Goal: Task Accomplishment & Management: Complete application form

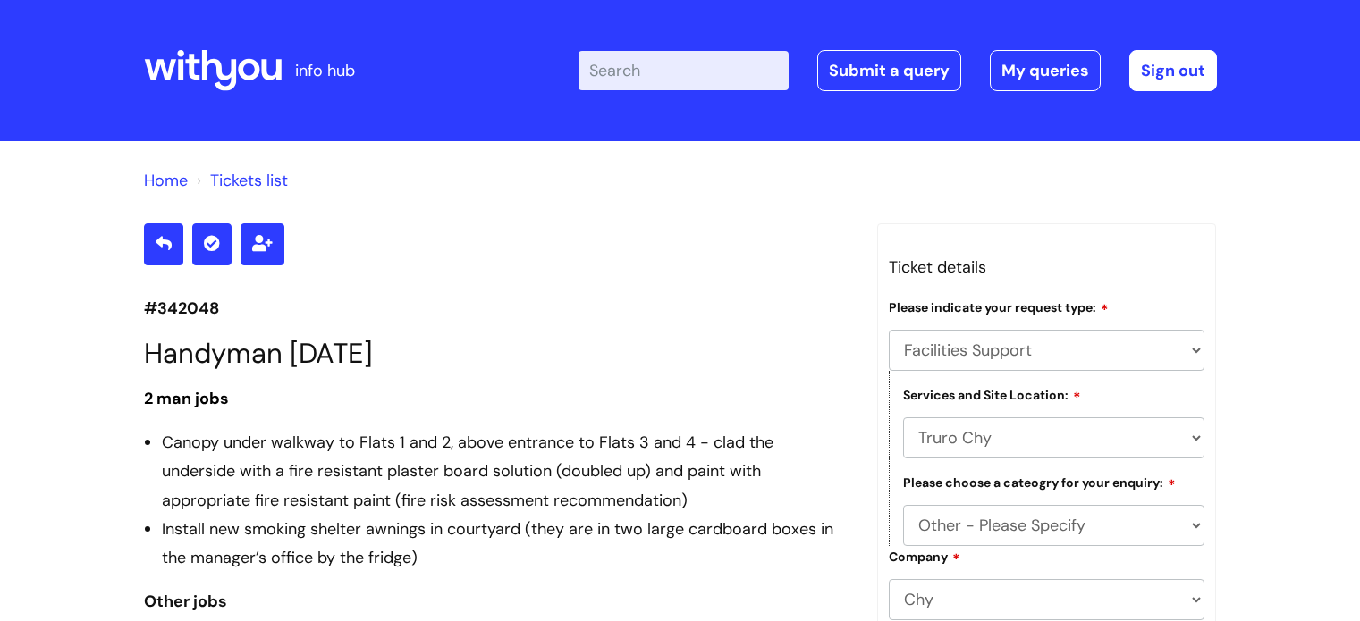
select select "Facilities Support"
select select "Truro Chy"
select select "Other - Please Specify"
click at [857, 53] on link "Submit a query" at bounding box center [889, 70] width 144 height 41
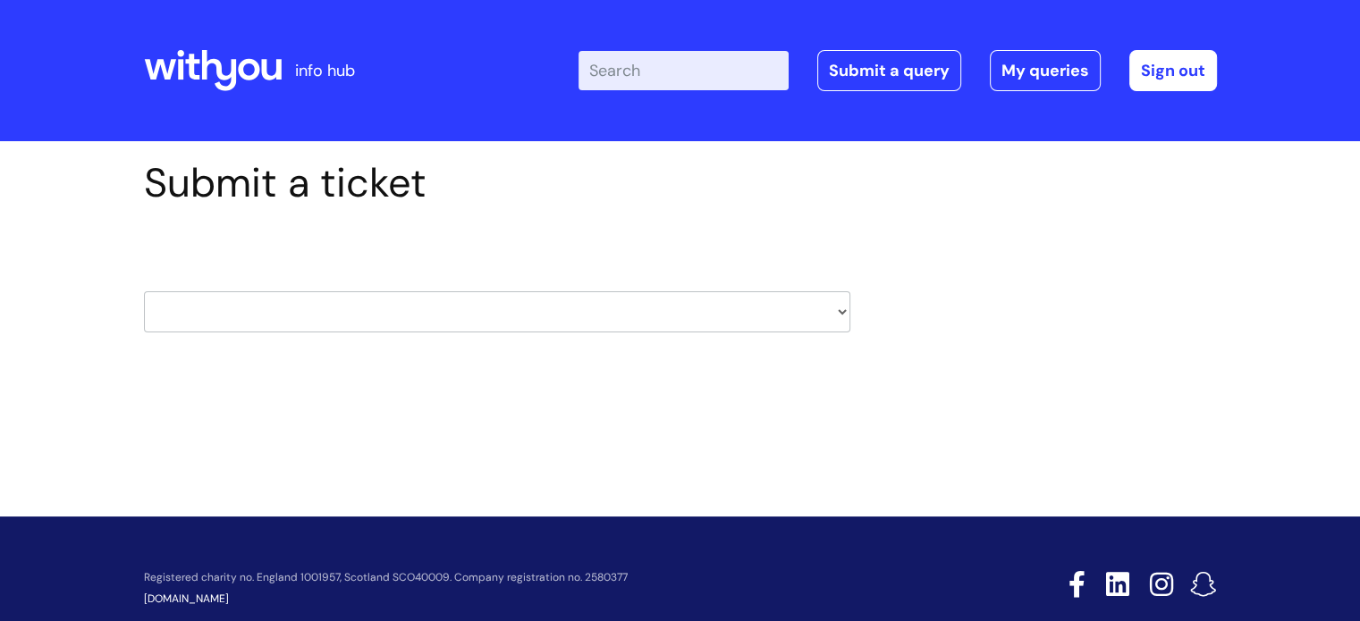
click at [745, 310] on select "HR / People IT and Support Clinical Drug Alerts Finance Accounts Data Support T…" at bounding box center [497, 311] width 706 height 41
select select "it_and_support"
click at [144, 291] on select "HR / People IT and Support Clinical Drug Alerts Finance Accounts Data Support T…" at bounding box center [497, 311] width 706 height 41
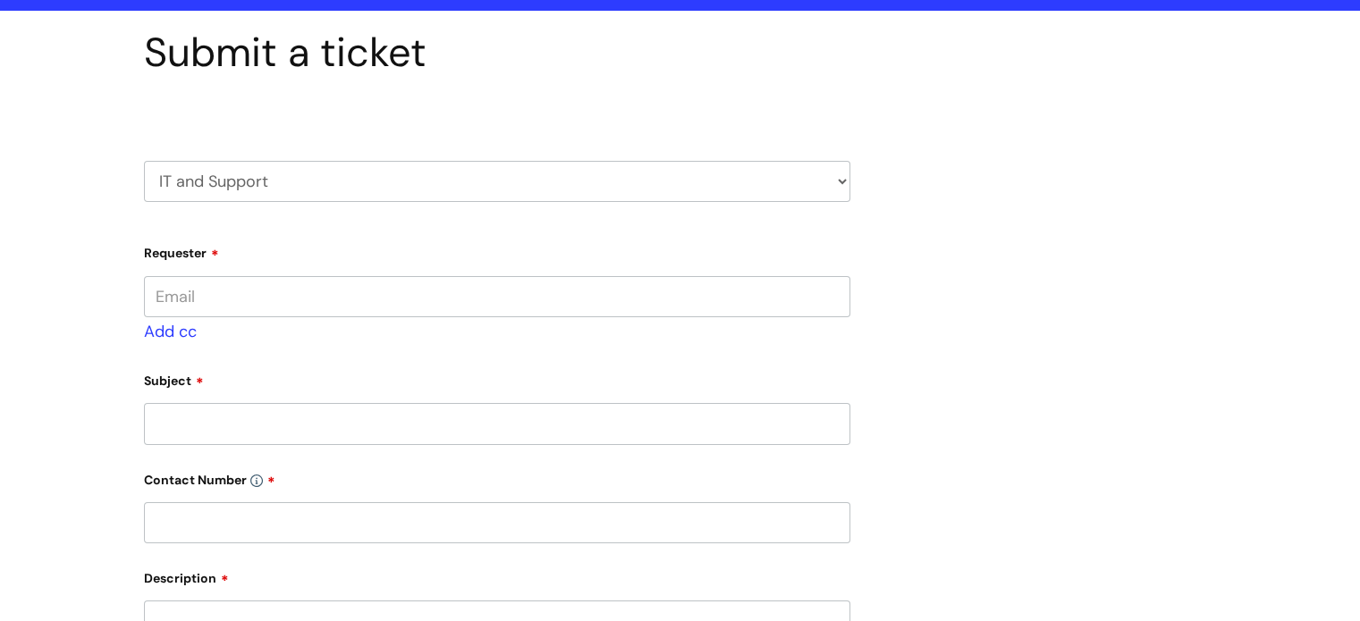
scroll to position [179, 0]
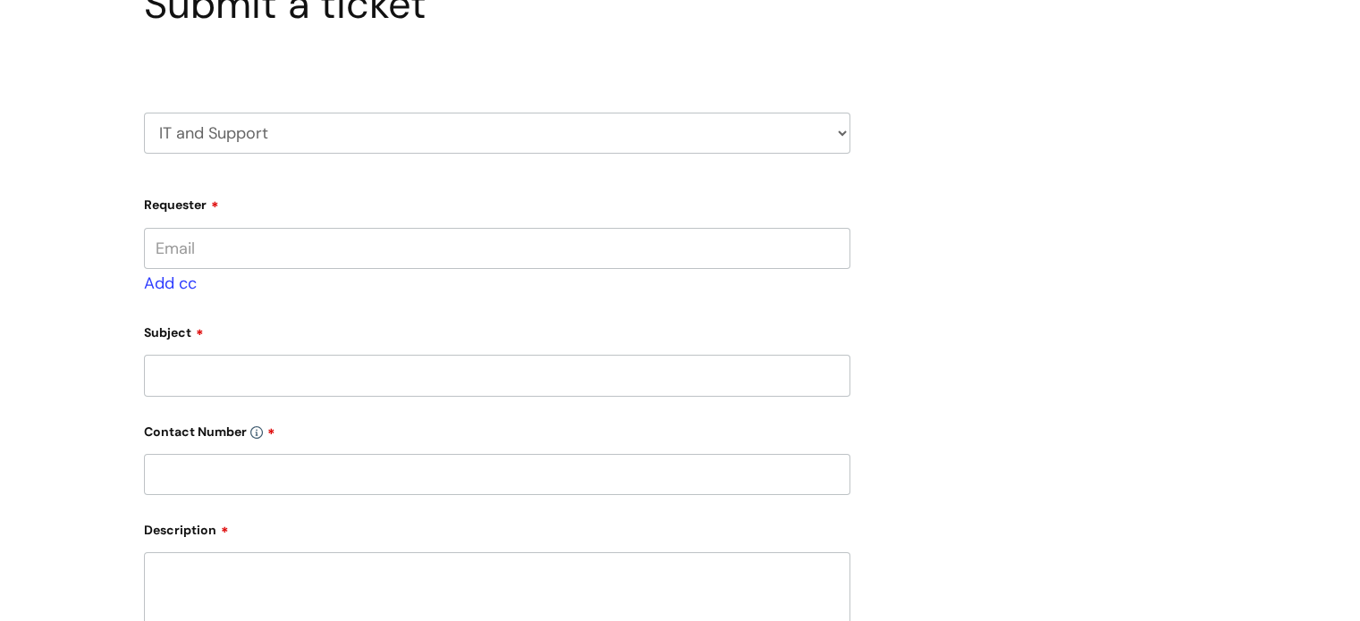
type input "[PERSON_NAME][EMAIL_ADDRESS][PERSON_NAME][DOMAIN_NAME]"
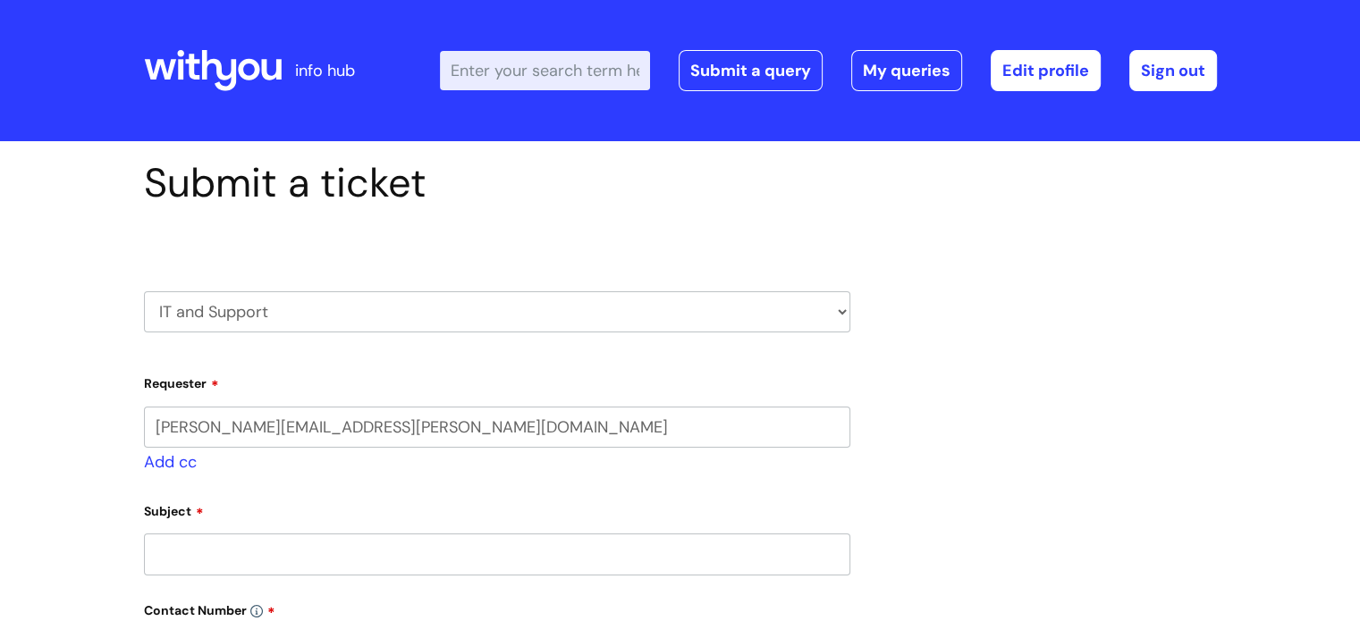
select select "80004157190"
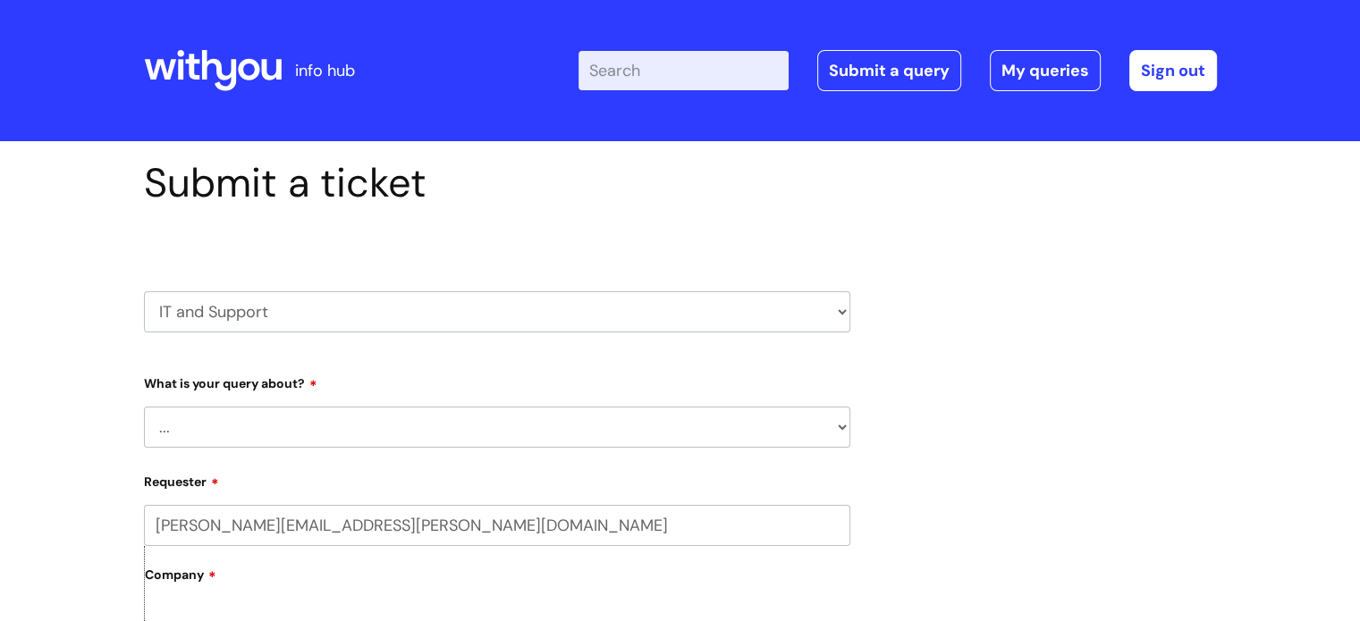
scroll to position [268, 0]
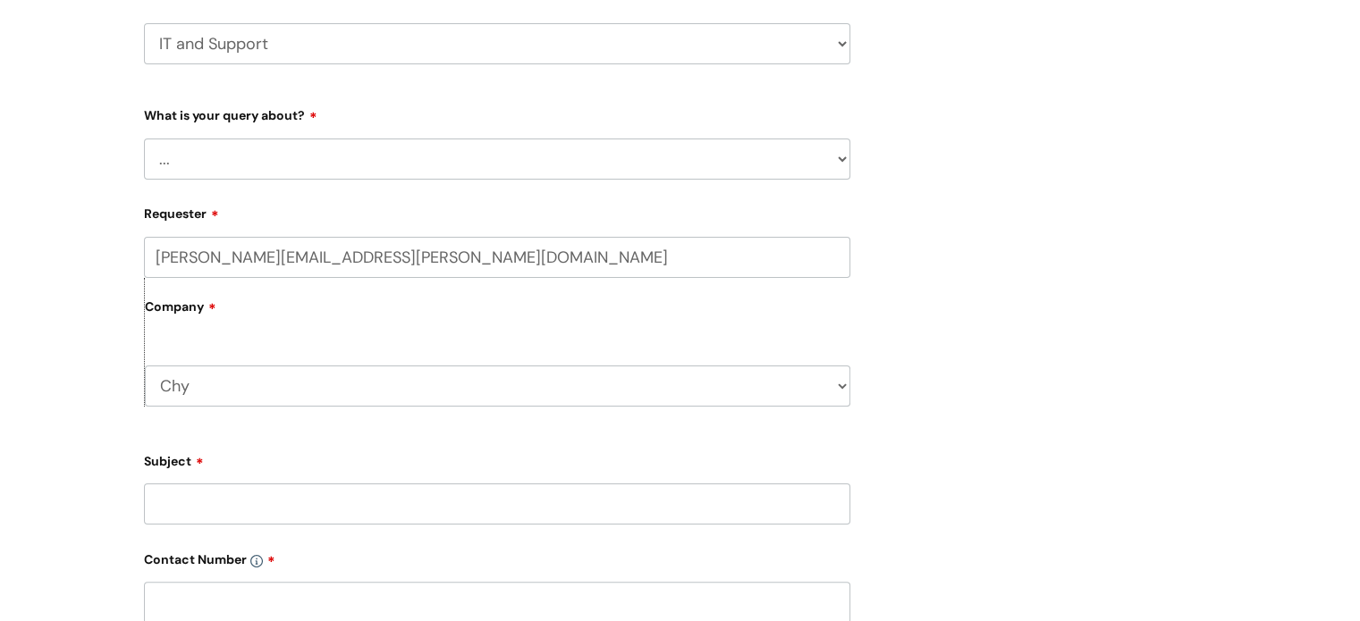
click at [304, 171] on select "... Mobile Phone Reset & MFA Accounts, Starters and Leavers IT Hardware issue I…" at bounding box center [497, 159] width 706 height 41
select select "IT Hardware issue"
click at [144, 139] on select "... Mobile Phone Reset & MFA Accounts, Starters and Leavers IT Hardware issue I…" at bounding box center [497, 159] width 706 height 41
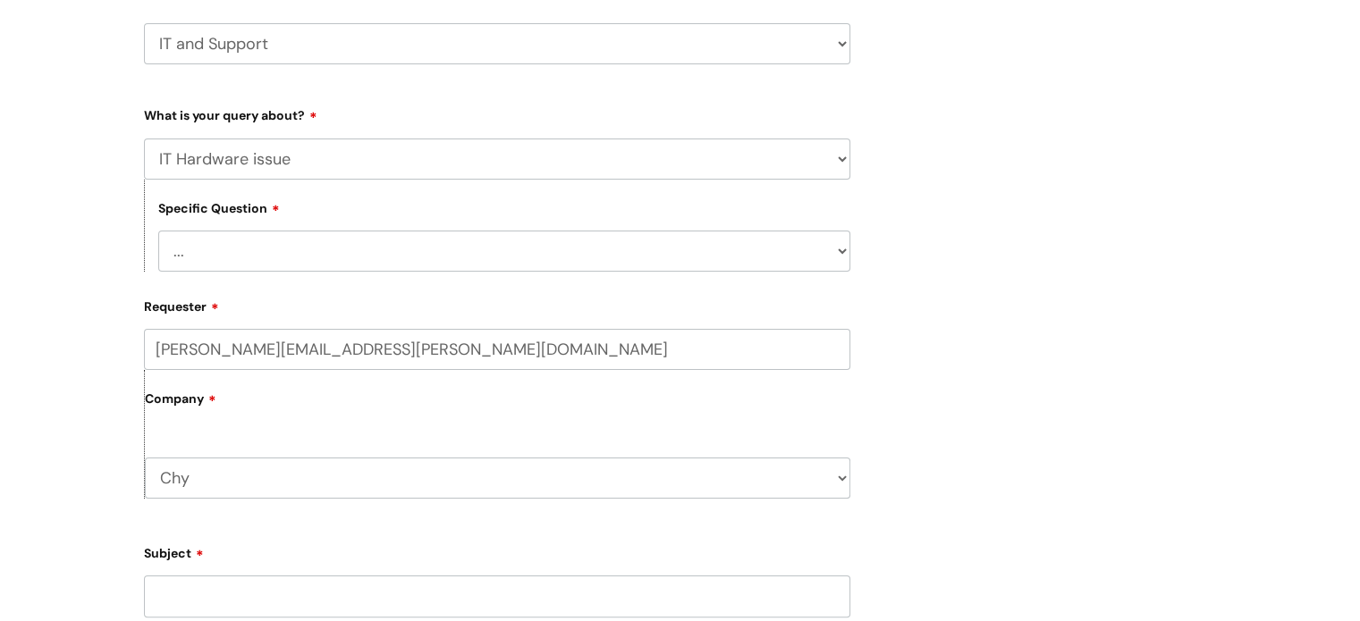
click at [443, 265] on select "... I need a new or replacement ... I’m waiting for new or replacement hardware…" at bounding box center [504, 251] width 692 height 41
select select "Problem with Laptop or Chromebook"
click at [158, 231] on select "... I need a new or replacement ... I’m waiting for new or replacement hardware…" at bounding box center [504, 251] width 692 height 41
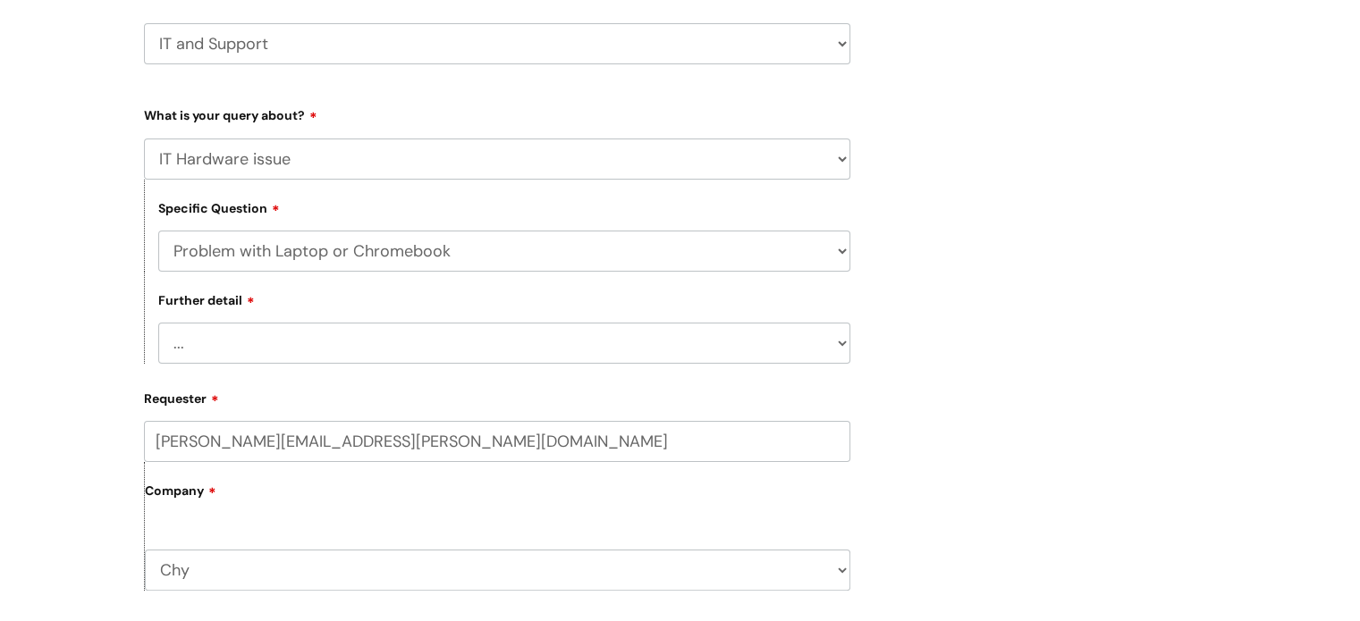
click at [415, 344] on select "... I’ve no sound / microphone I’ve got no internet or wifi I’ve got no camera …" at bounding box center [504, 343] width 692 height 41
click at [415, 238] on select "... I need a new or replacement ... I’m waiting for new or replacement hardware…" at bounding box center [504, 251] width 692 height 41
click at [451, 256] on select "... I need a new or replacement ... I’m waiting for new or replacement hardware…" at bounding box center [504, 251] width 692 height 41
click at [389, 162] on select "... Mobile Phone Reset & MFA Accounts, Starters and Leavers IT Hardware issue I…" at bounding box center [497, 159] width 706 height 41
select select "Something Else"
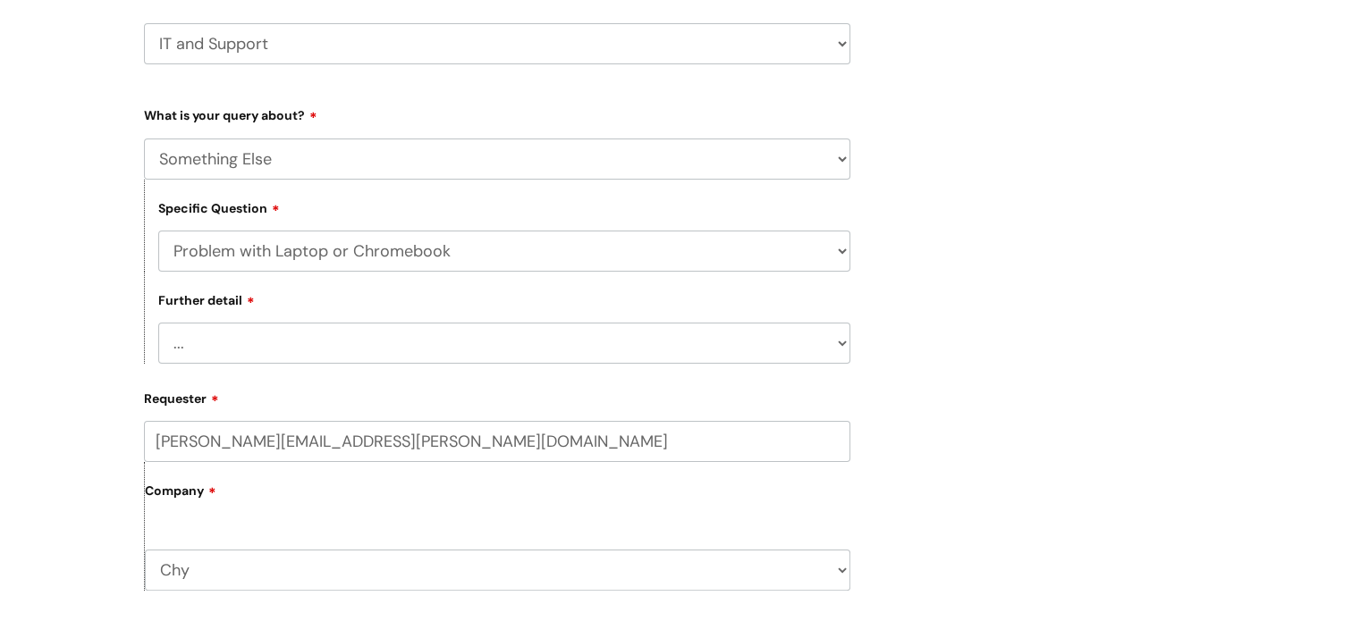
click at [144, 139] on select "... Mobile Phone Reset & MFA Accounts, Starters and Leavers IT Hardware issue I…" at bounding box center [497, 159] width 706 height 41
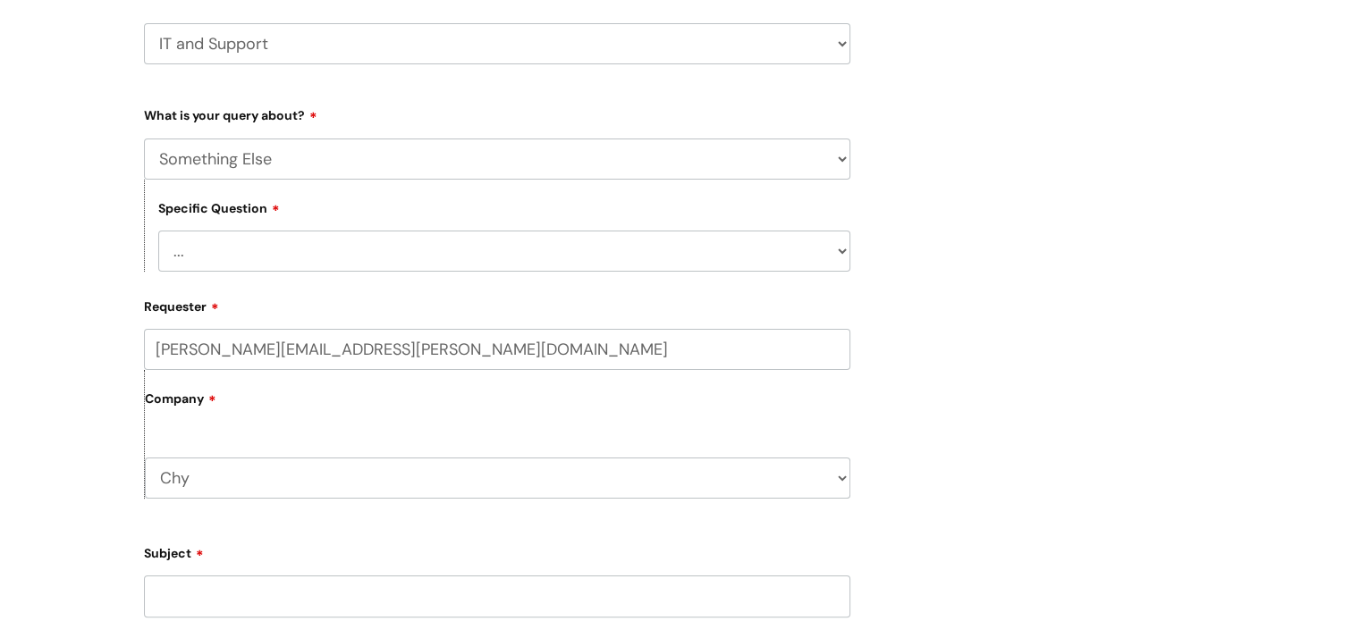
click at [364, 264] on select "... My problem is not listed" at bounding box center [504, 251] width 692 height 41
select select "My problem is not listed"
click at [158, 231] on select "... My problem is not listed" at bounding box center [504, 251] width 692 height 41
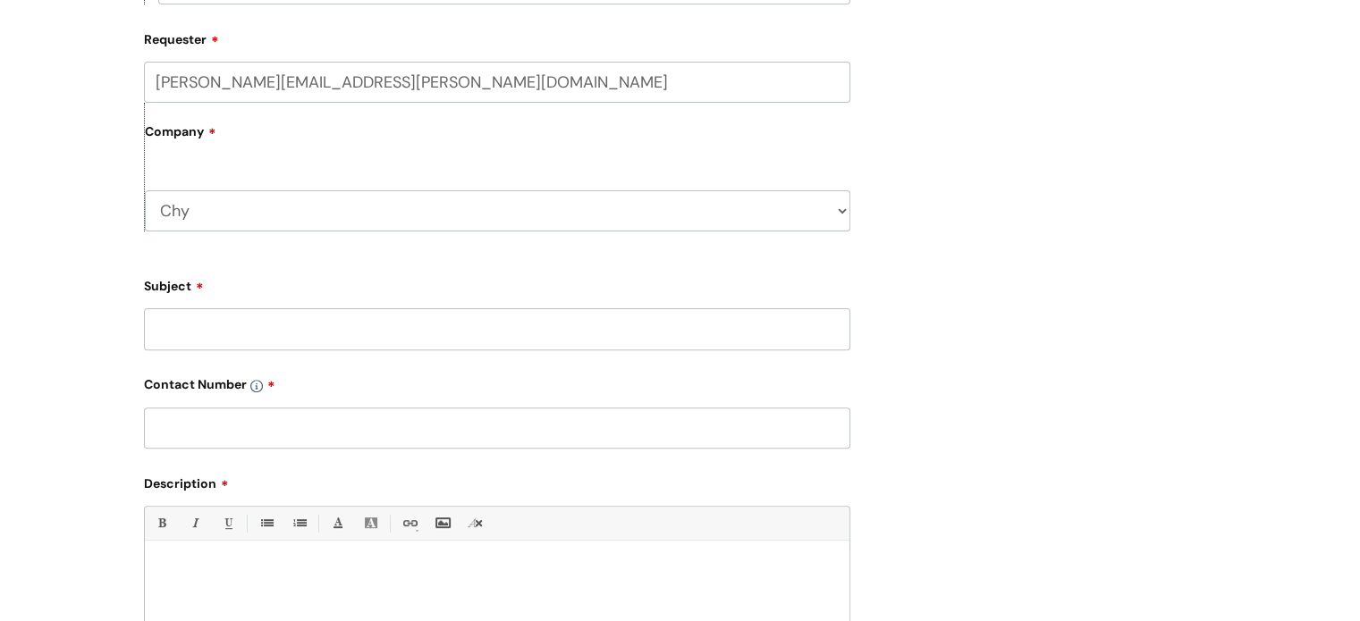
scroll to position [536, 0]
click at [358, 334] on input "Subject" at bounding box center [497, 328] width 706 height 41
type input "Laptop Allocation"
type input "01872 262414"
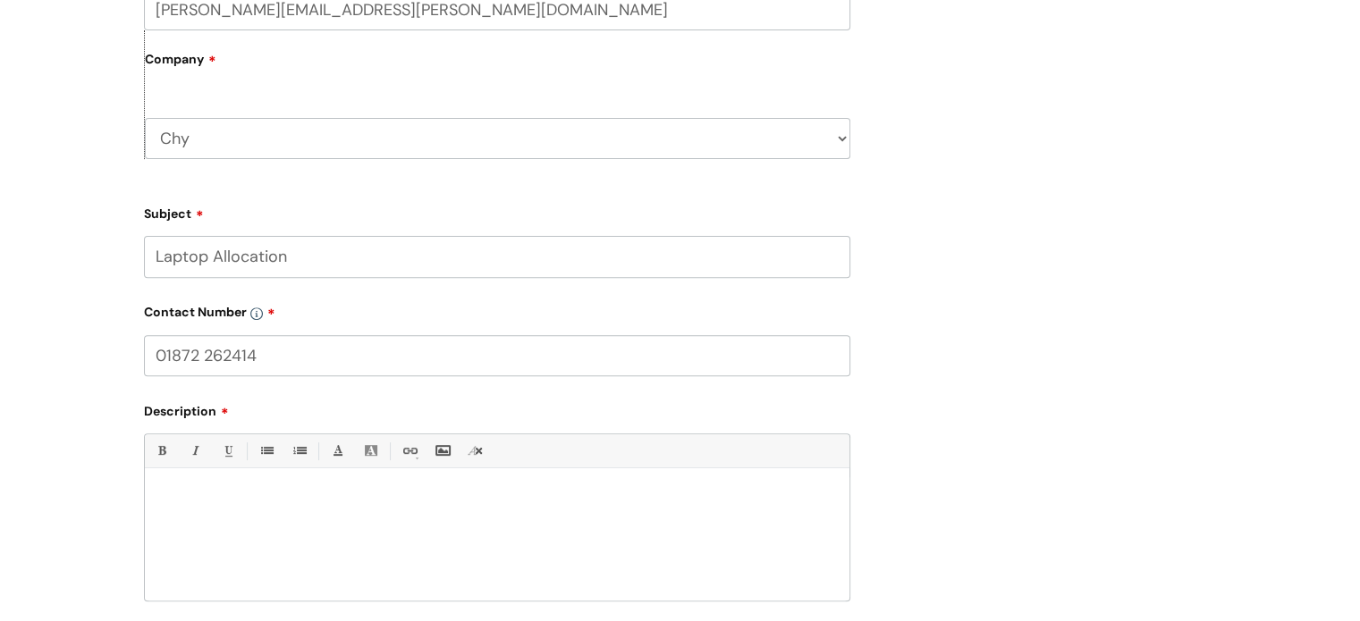
scroll to position [805, 0]
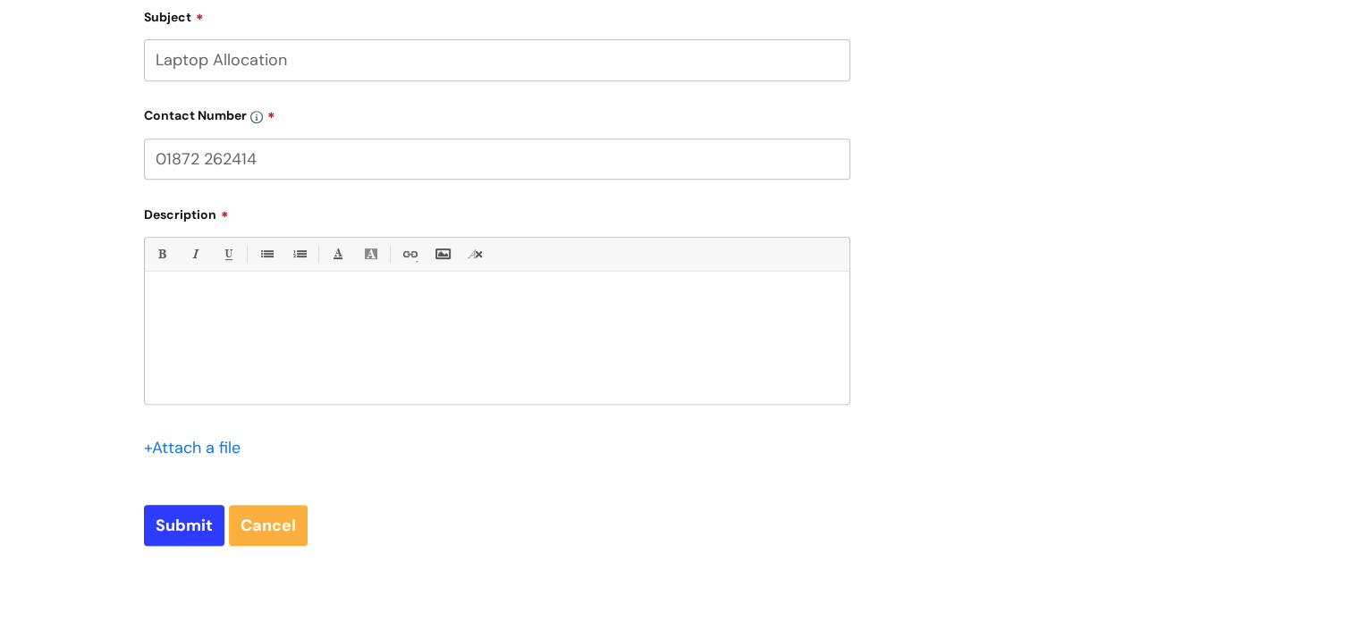
click at [324, 310] on p at bounding box center [497, 302] width 678 height 16
drag, startPoint x: 614, startPoint y: 309, endPoint x: 398, endPoint y: 308, distance: 216.3
click at [398, 308] on p "We're trying to find a laptop that was issued to Chidozie Ifeanyichukwu" at bounding box center [497, 303] width 678 height 19
click at [154, 252] on link "Bold (Ctrl-B)" at bounding box center [161, 254] width 22 height 22
click at [157, 251] on link "Bold (Ctrl-B)" at bounding box center [161, 254] width 22 height 22
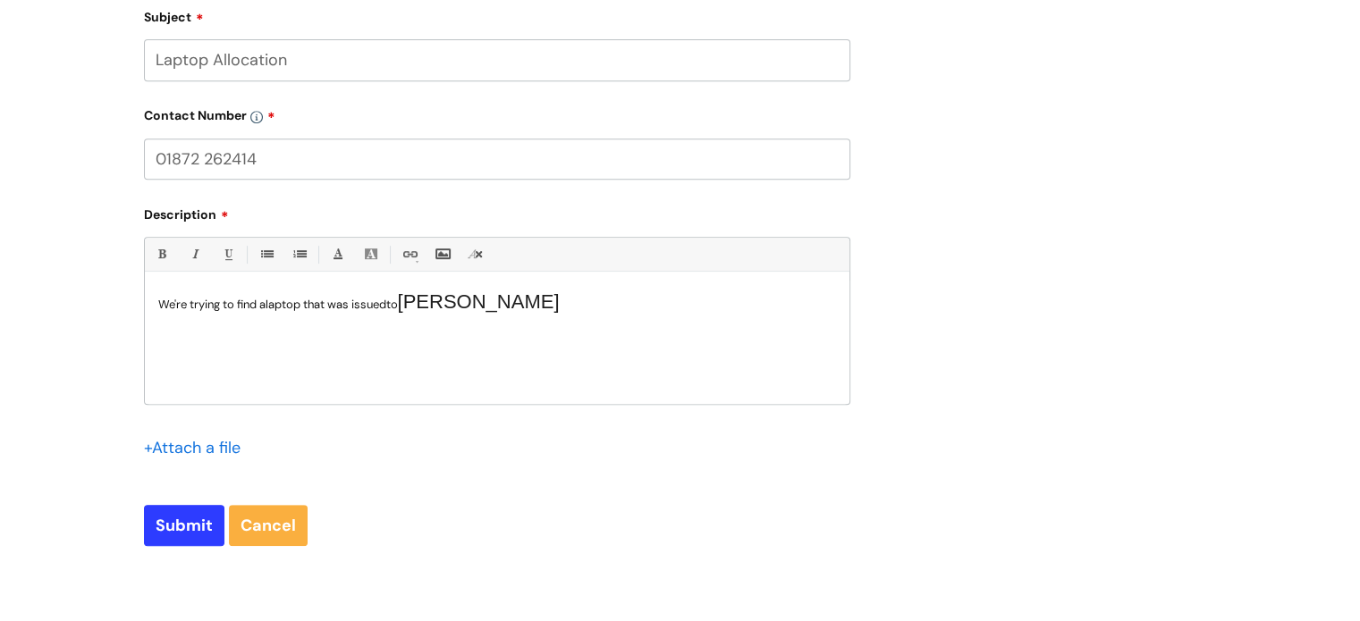
click at [334, 346] on div "We're trying to find a laptop that was issued to Chidozie Ifeanyichukwu" at bounding box center [497, 342] width 704 height 123
click at [642, 300] on p "We're trying to find a laptop that was issued to Chidozie Ifeanyichukwu" at bounding box center [497, 303] width 678 height 19
click at [541, 365] on div "We're trying to find a laptop that was issued to Chidozie Ifeanyichukwu" at bounding box center [497, 342] width 704 height 123
click at [225, 364] on div "We're trying to find a laptop that was issued to Chidozie Ifeanyichukwu" at bounding box center [497, 342] width 704 height 123
click at [405, 300] on p "We're trying to find a laptop that was issued to Chidozie Ifeanyichukwu" at bounding box center [497, 303] width 678 height 19
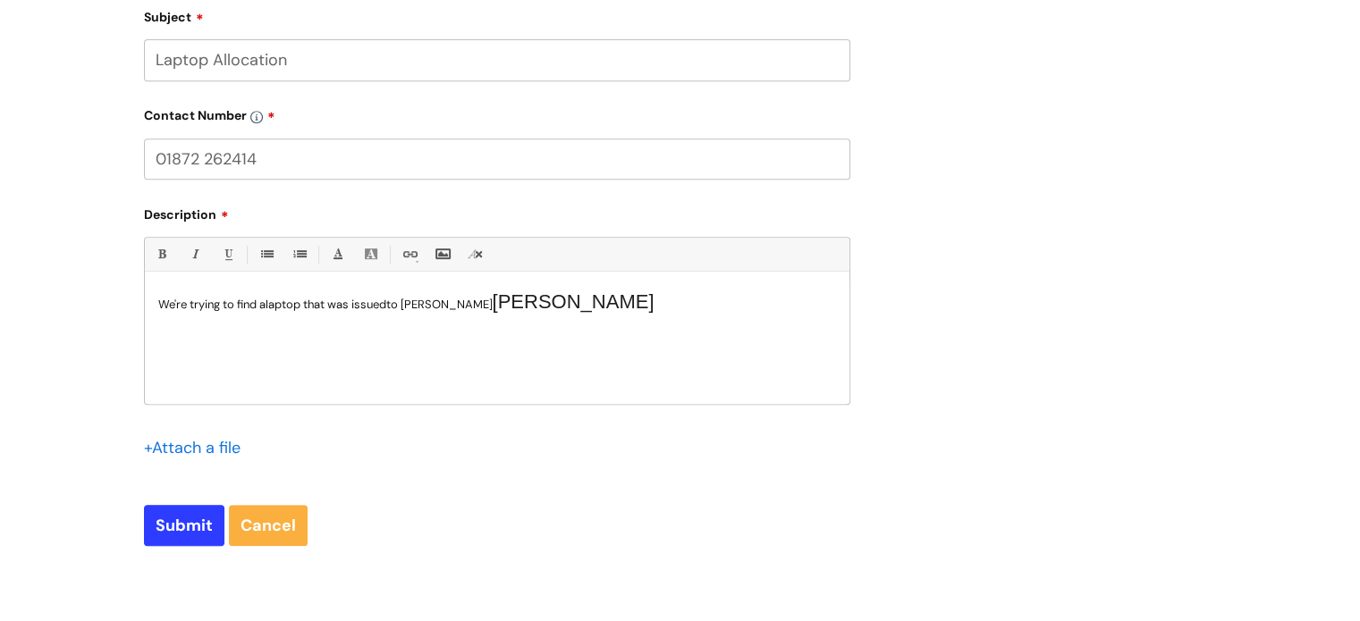
drag, startPoint x: 542, startPoint y: 307, endPoint x: 770, endPoint y: 296, distance: 228.2
click at [770, 296] on p "We're trying to find a laptop that was issued to Chidozie Ifeanyichukwu Chidozi…" at bounding box center [497, 303] width 678 height 19
click at [393, 317] on p "Please could you check who the following latops have been allocated to?" at bounding box center [497, 318] width 678 height 16
click at [257, 389] on p at bounding box center [497, 383] width 678 height 16
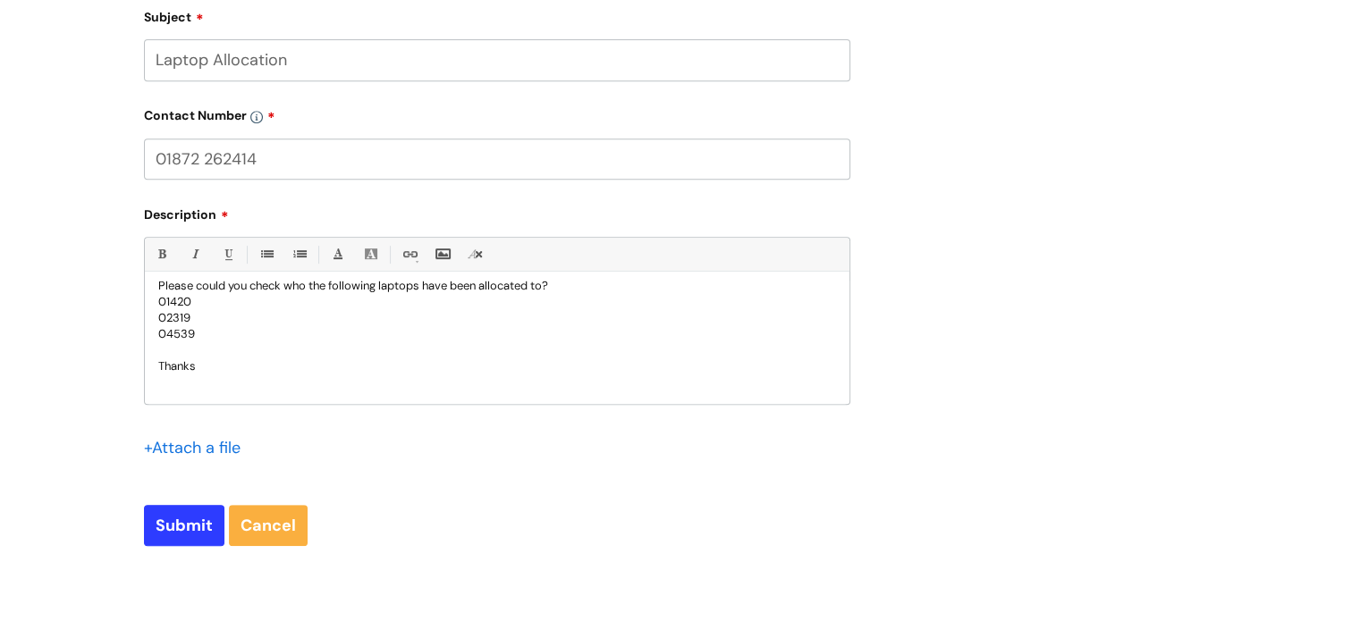
scroll to position [0, 0]
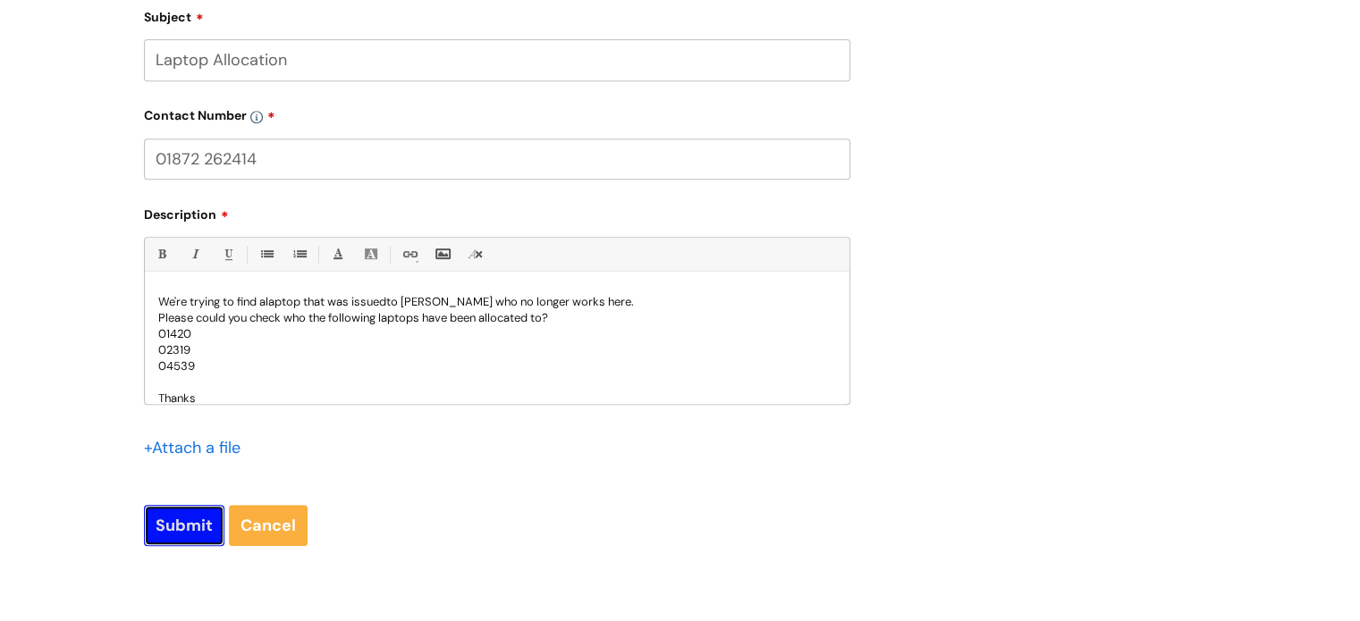
click at [174, 532] on input "Submit" at bounding box center [184, 525] width 80 height 41
type input "Please Wait..."
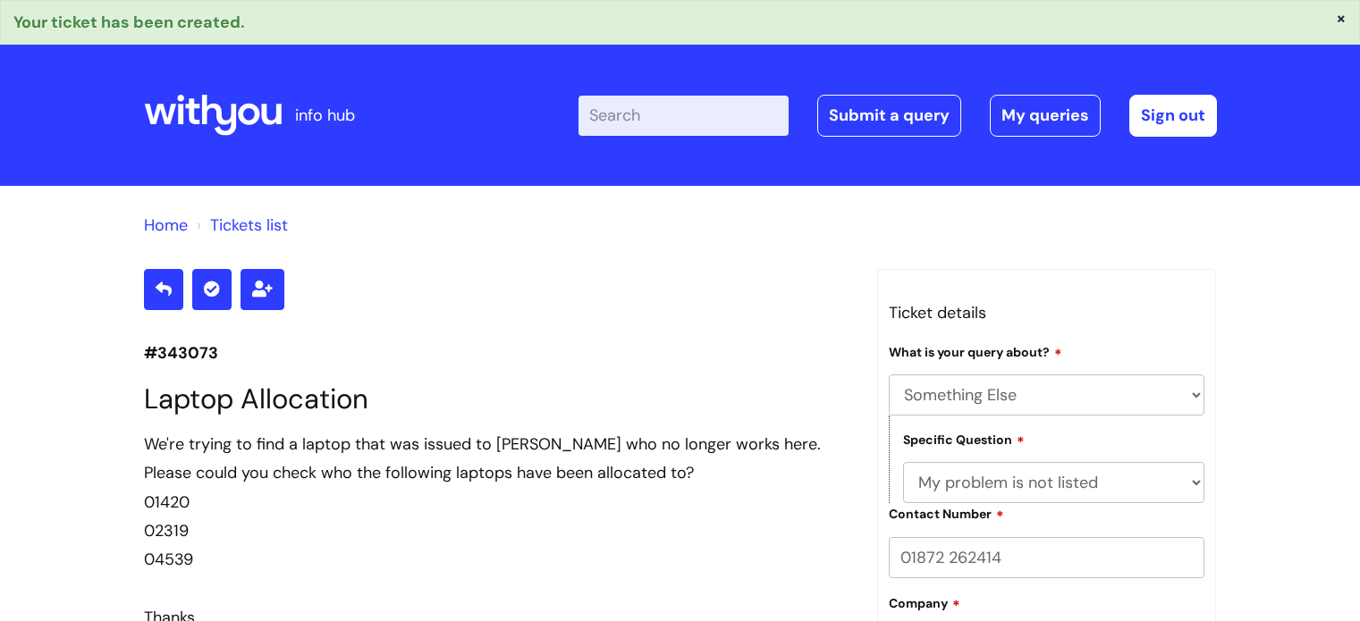
select select "Something Else"
select select "My problem is not listed"
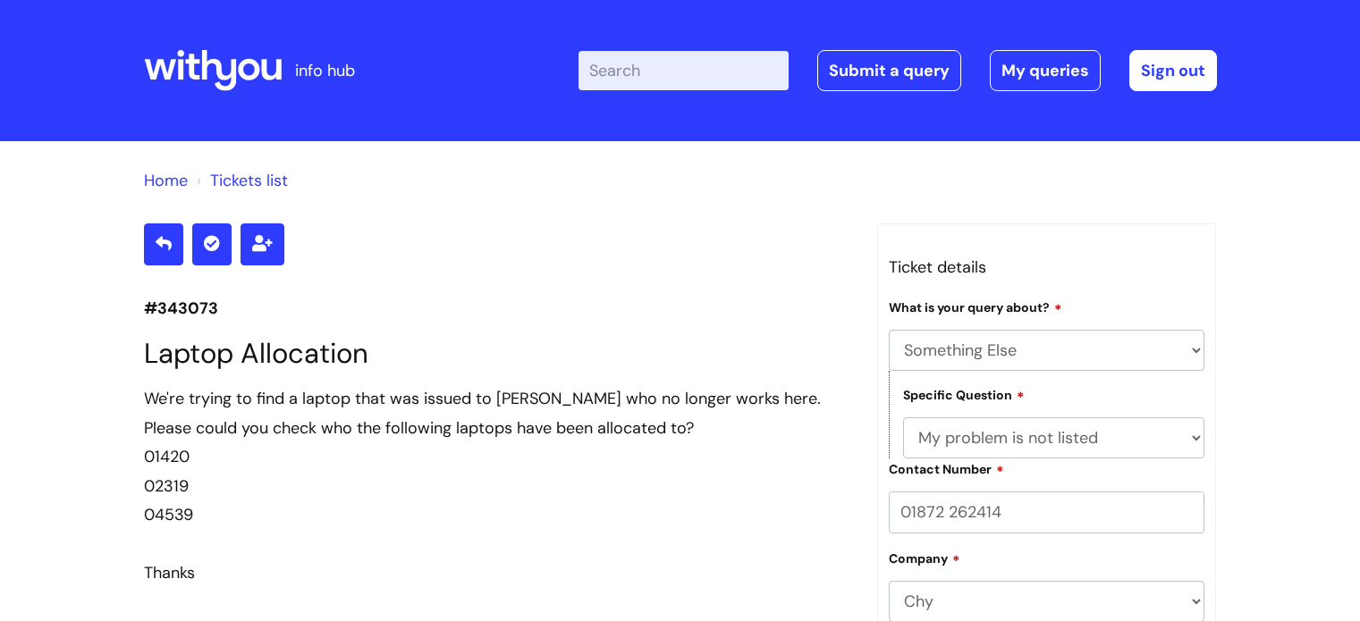
select select "Something Else"
select select "My problem is not listed"
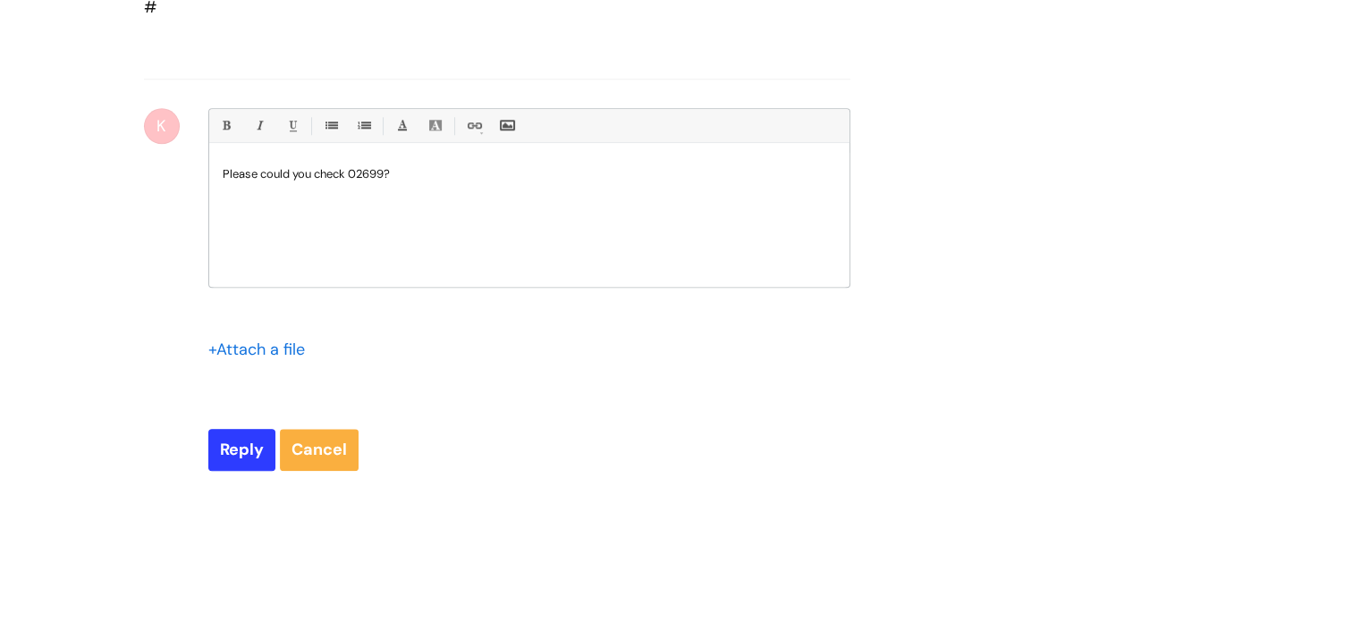
scroll to position [1827, 0]
click at [253, 468] on input "Reply" at bounding box center [241, 446] width 67 height 41
type input "Please Wait..."
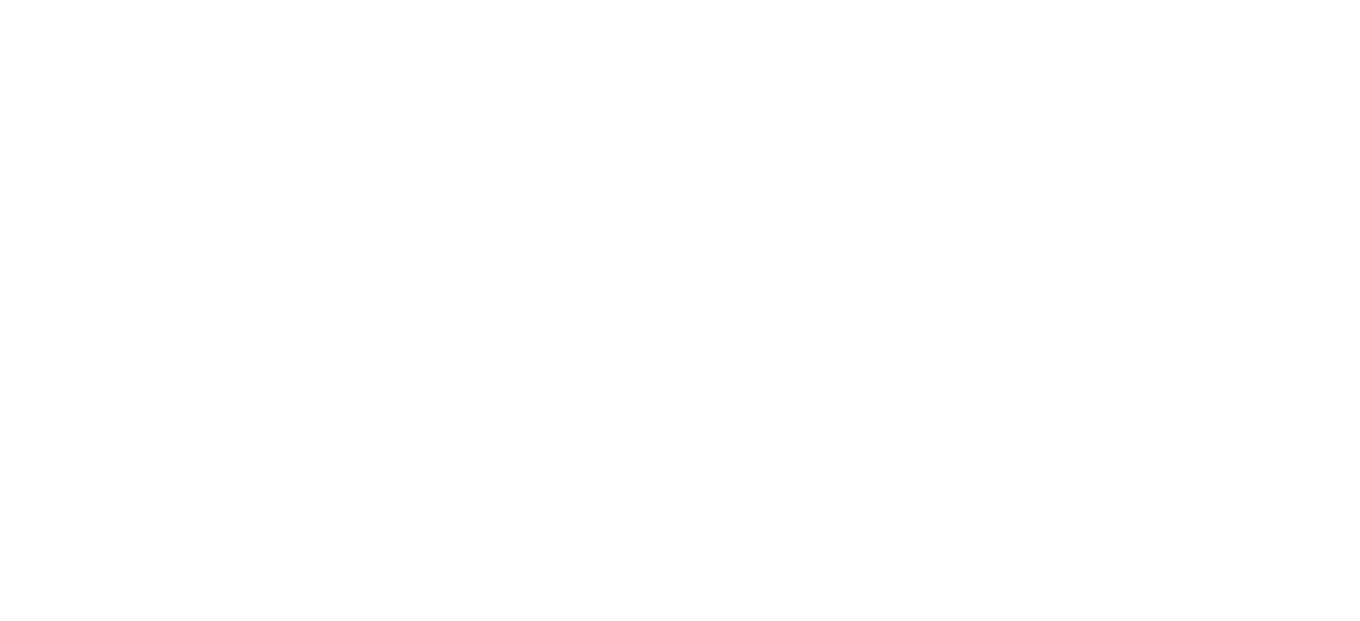
select select "Something Else"
select select "My problem is not listed"
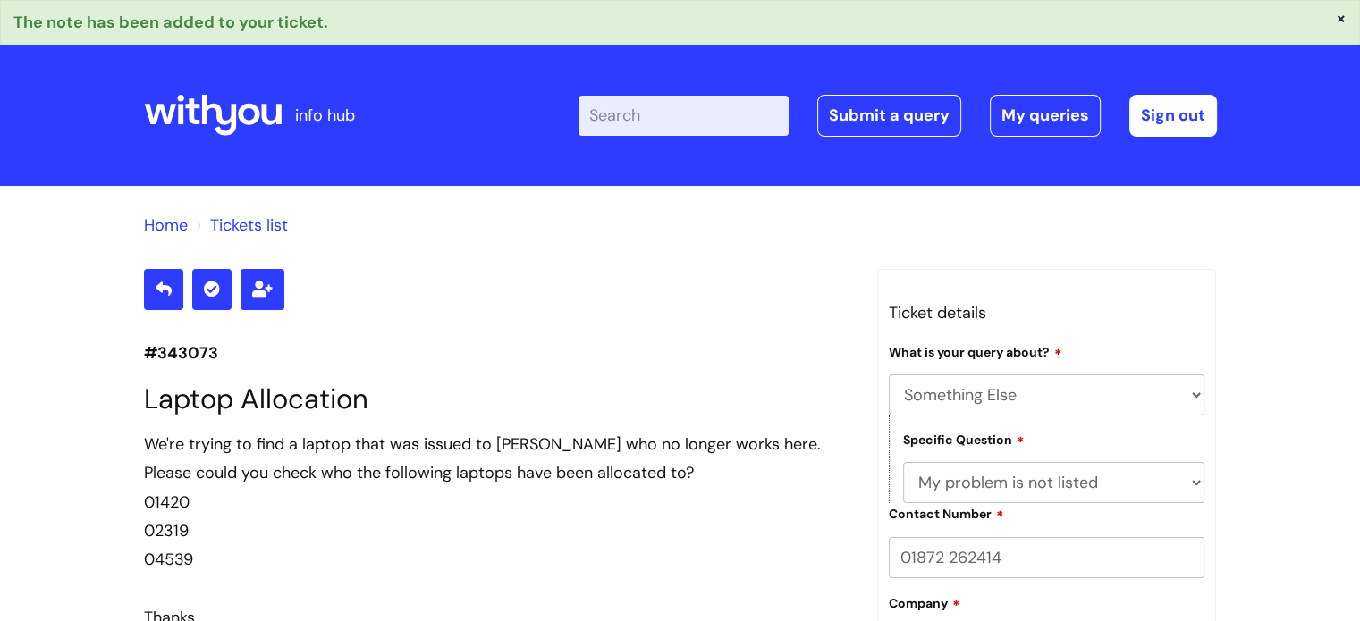
click at [155, 227] on link "Home" at bounding box center [166, 225] width 44 height 21
